Goal: Transaction & Acquisition: Subscribe to service/newsletter

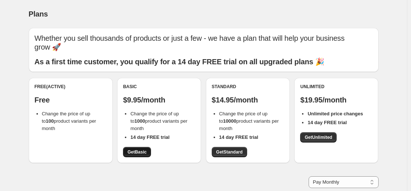
click at [131, 152] on span "Get Basic" at bounding box center [136, 152] width 19 height 6
